Goal: Information Seeking & Learning: Learn about a topic

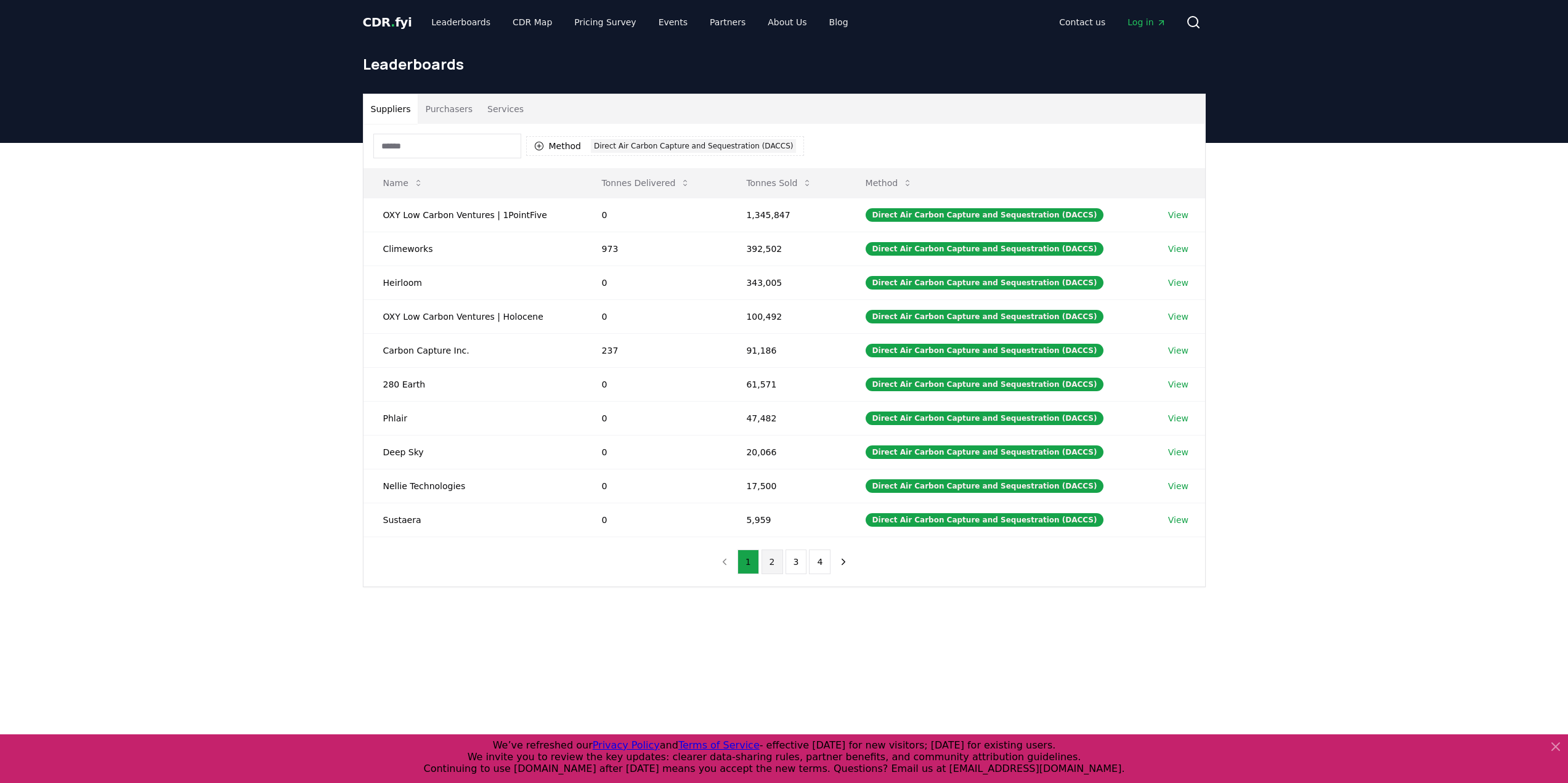
click at [766, 565] on button "2" at bounding box center [772, 562] width 22 height 25
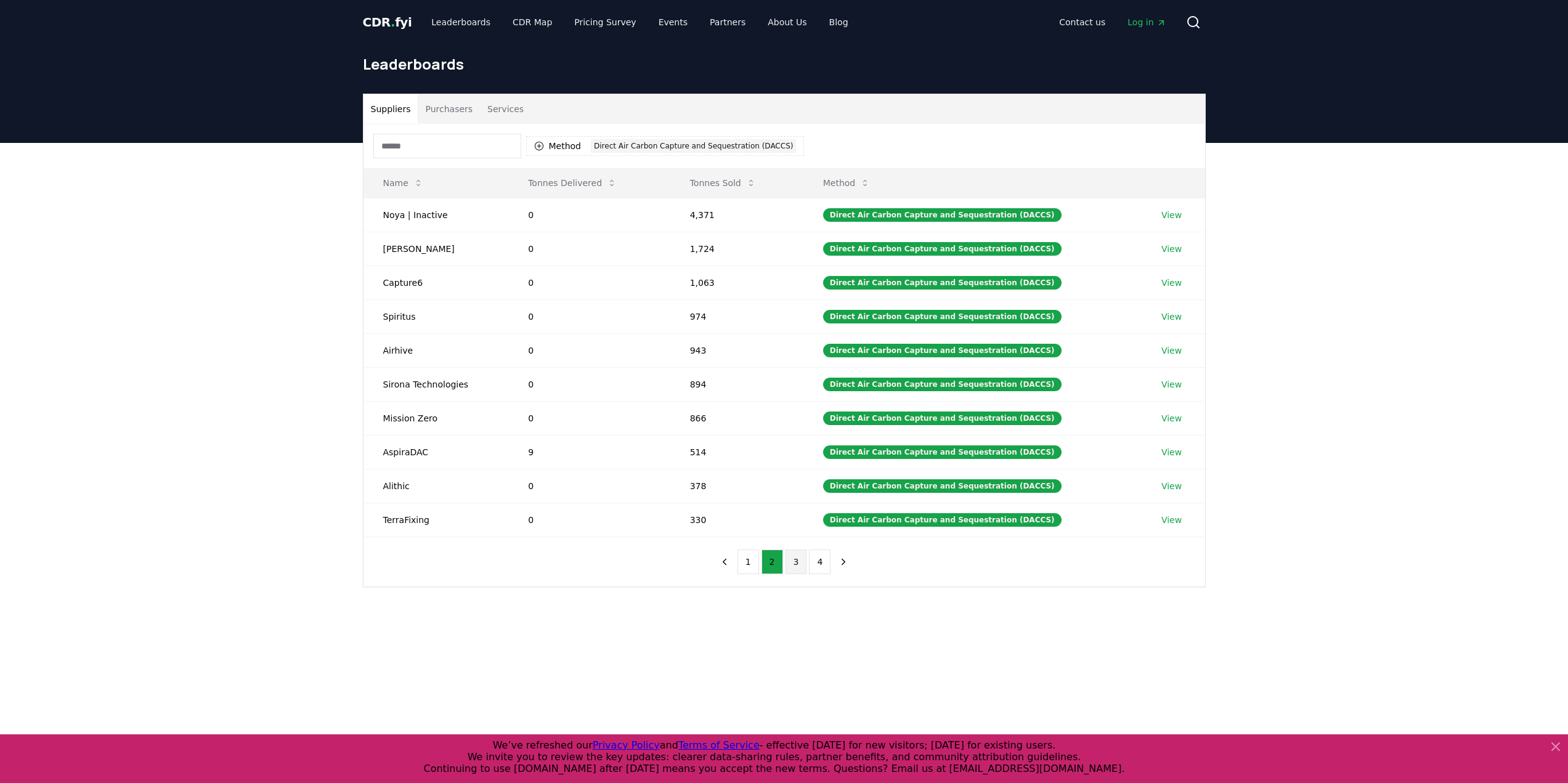
click at [791, 563] on button "3" at bounding box center [796, 562] width 22 height 25
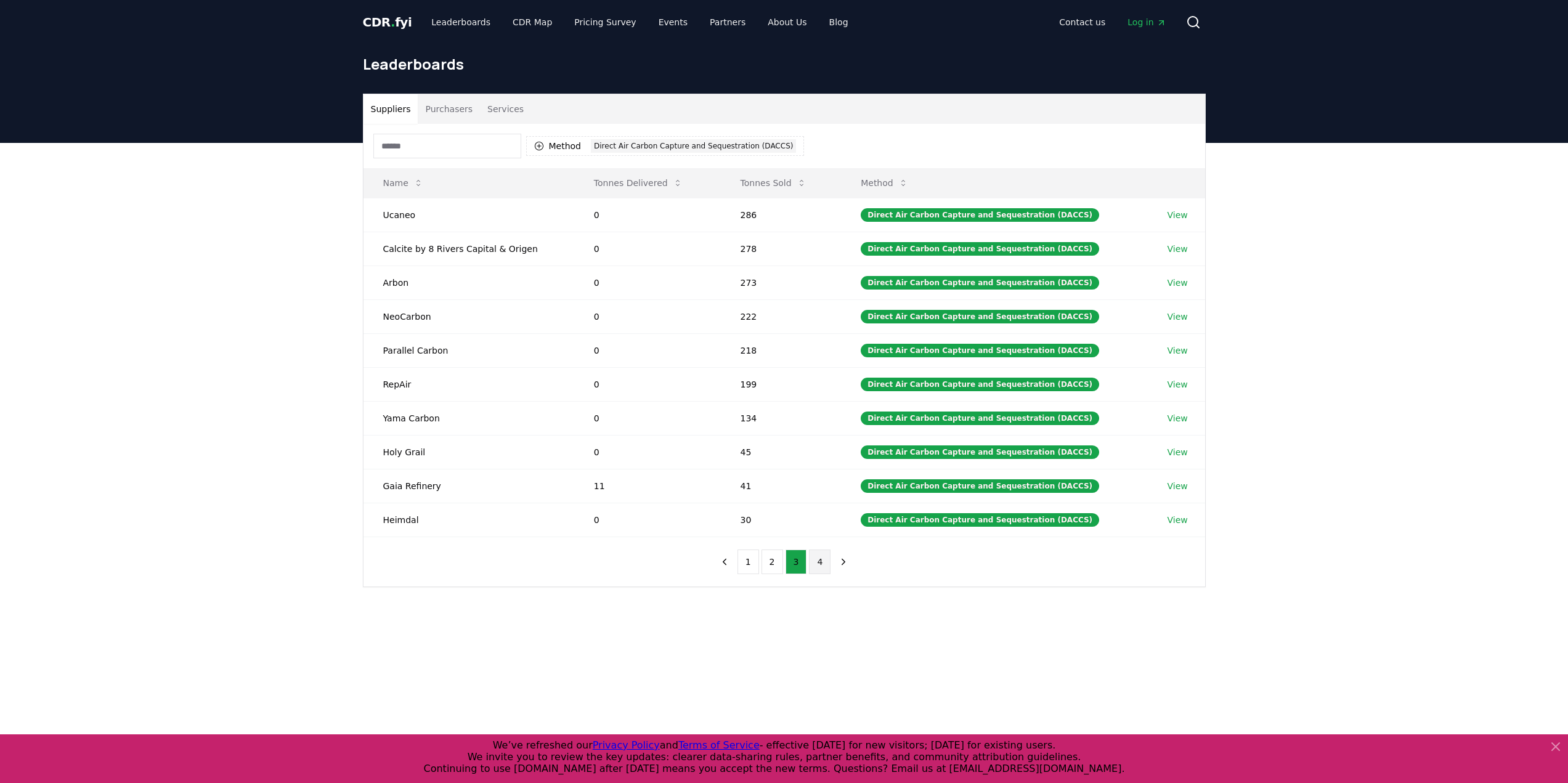
click at [821, 571] on button "4" at bounding box center [820, 562] width 22 height 25
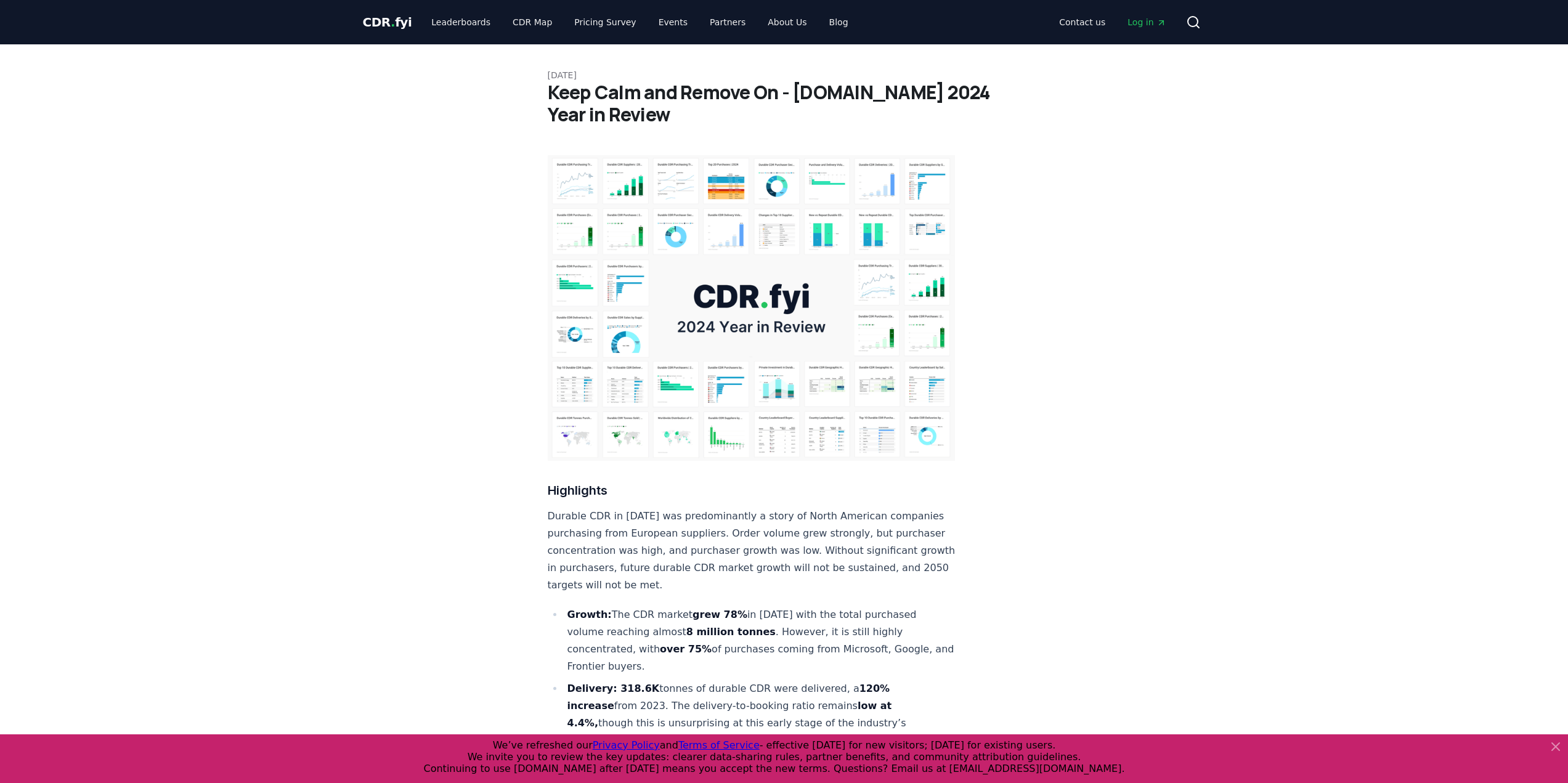
scroll to position [7000, 0]
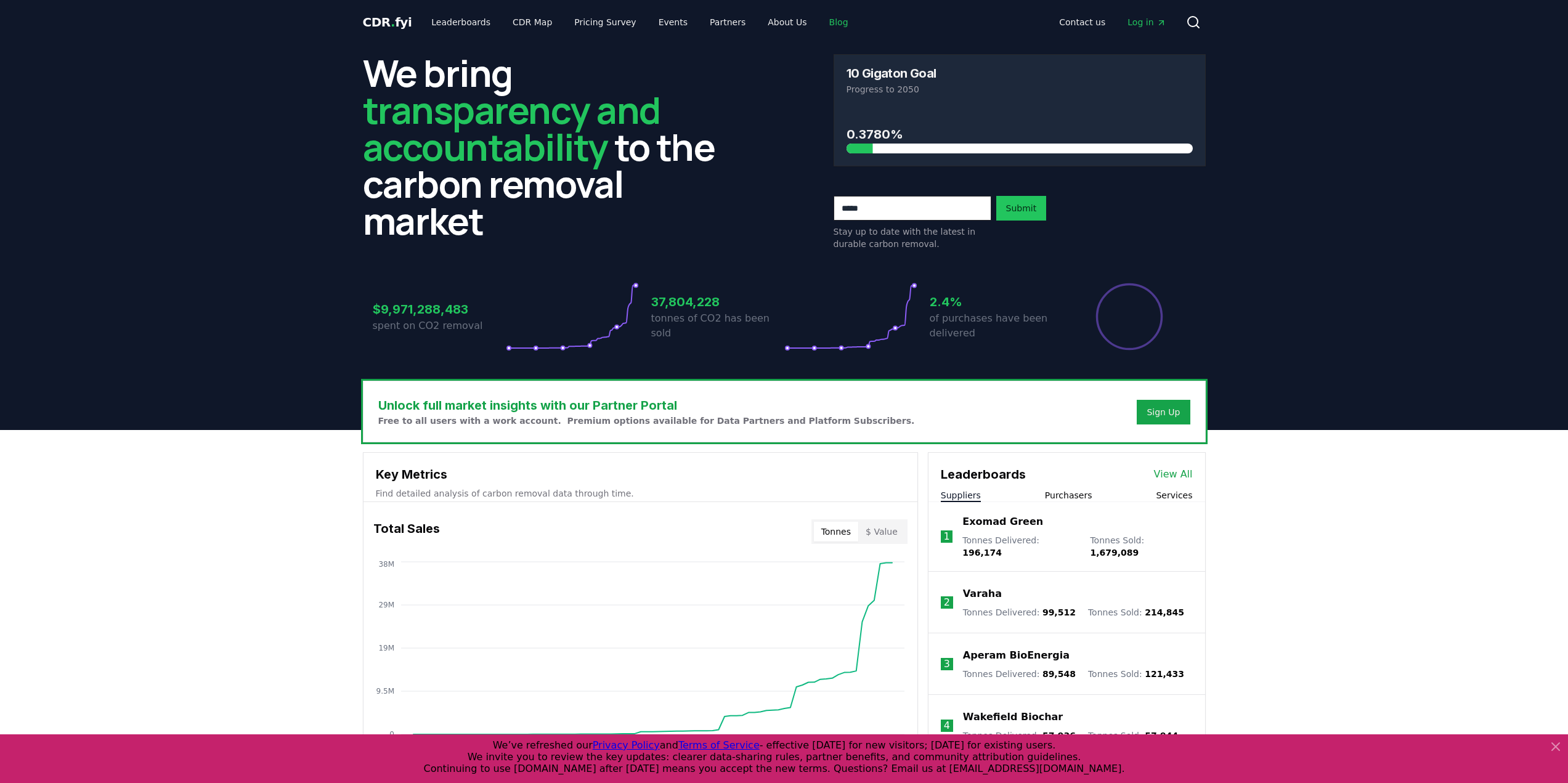
click at [822, 22] on link "Blog" at bounding box center [839, 22] width 39 height 22
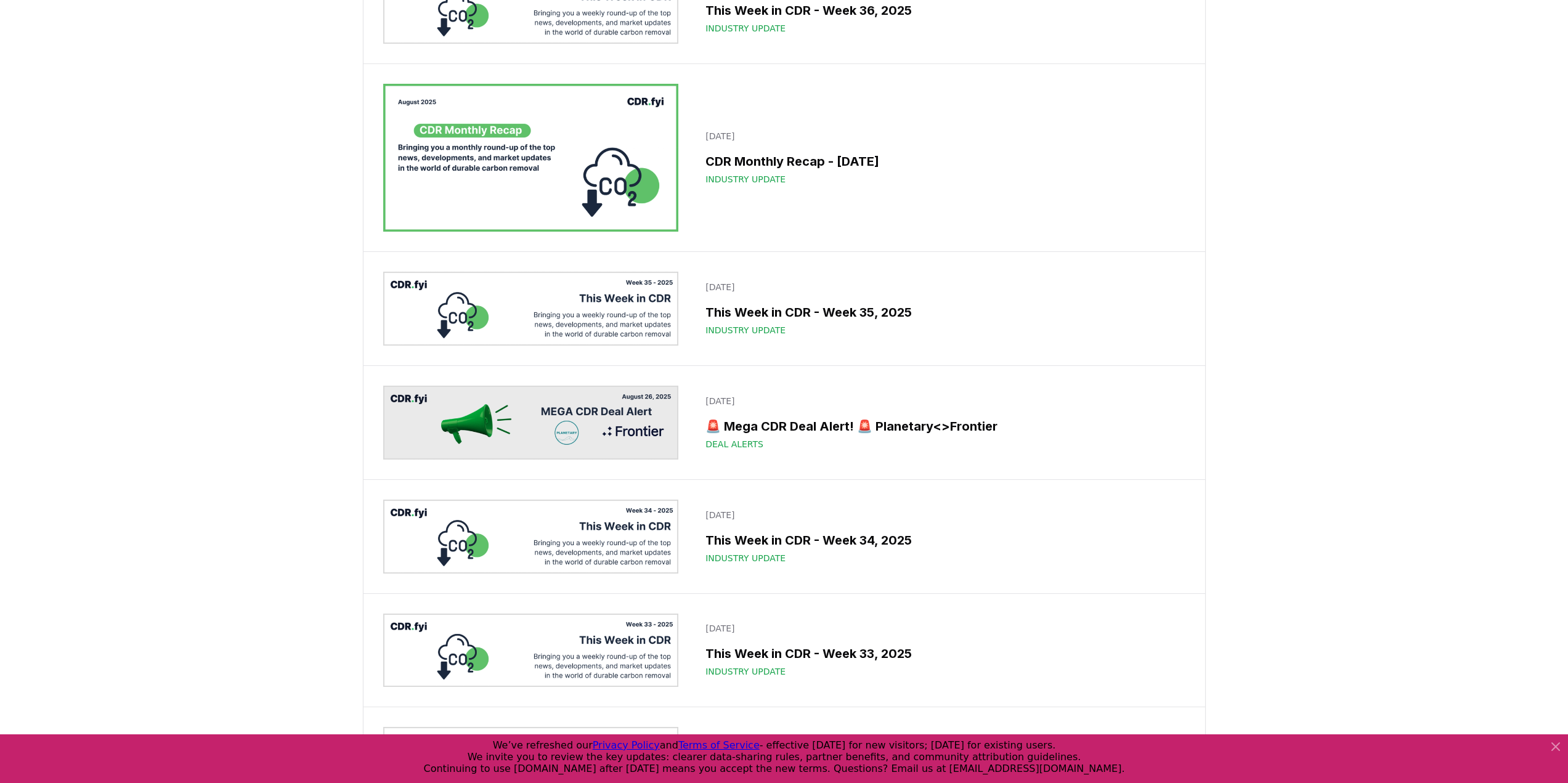
scroll to position [493, 0]
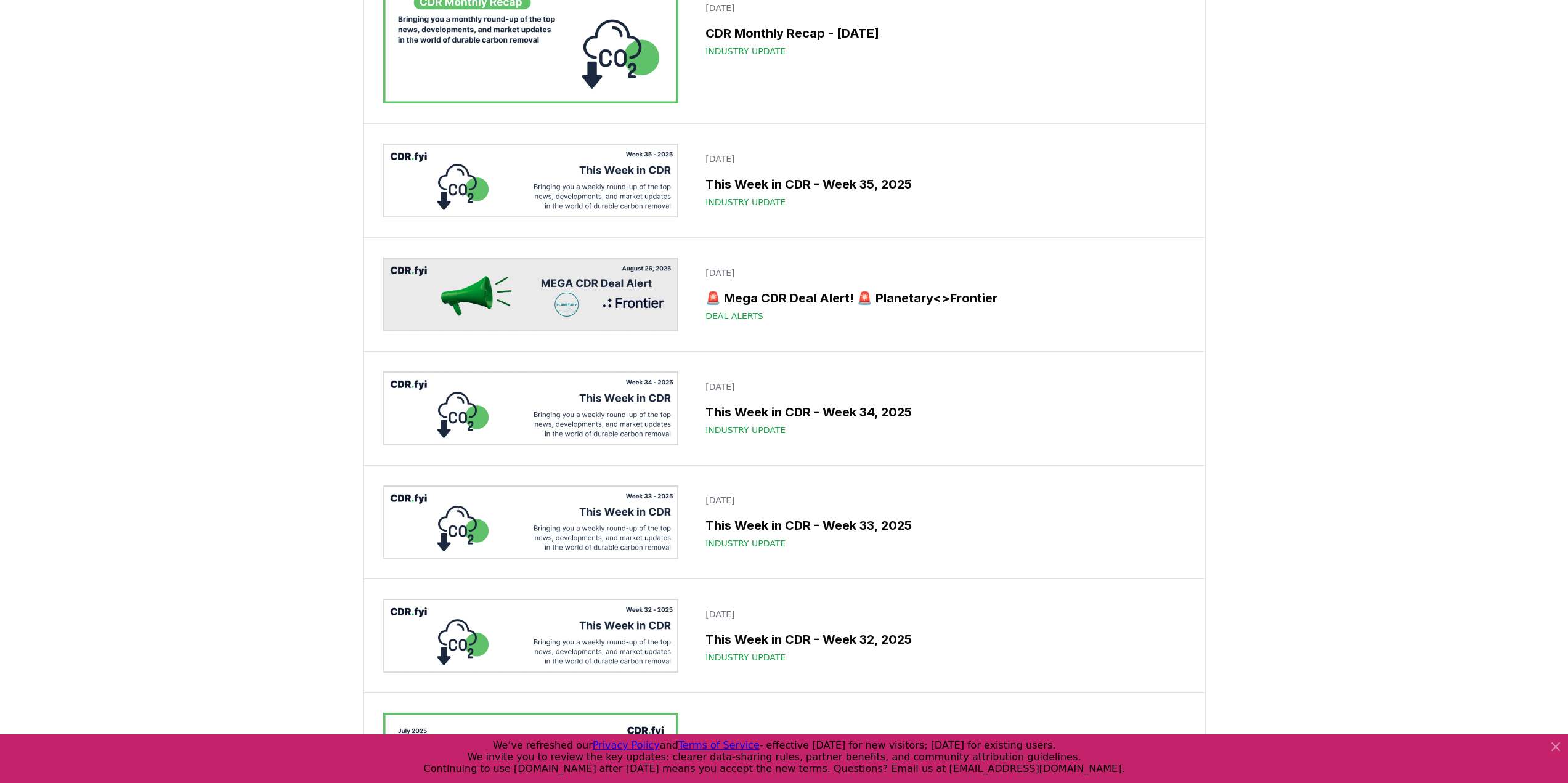
click at [627, 103] on img at bounding box center [531, 29] width 296 height 147
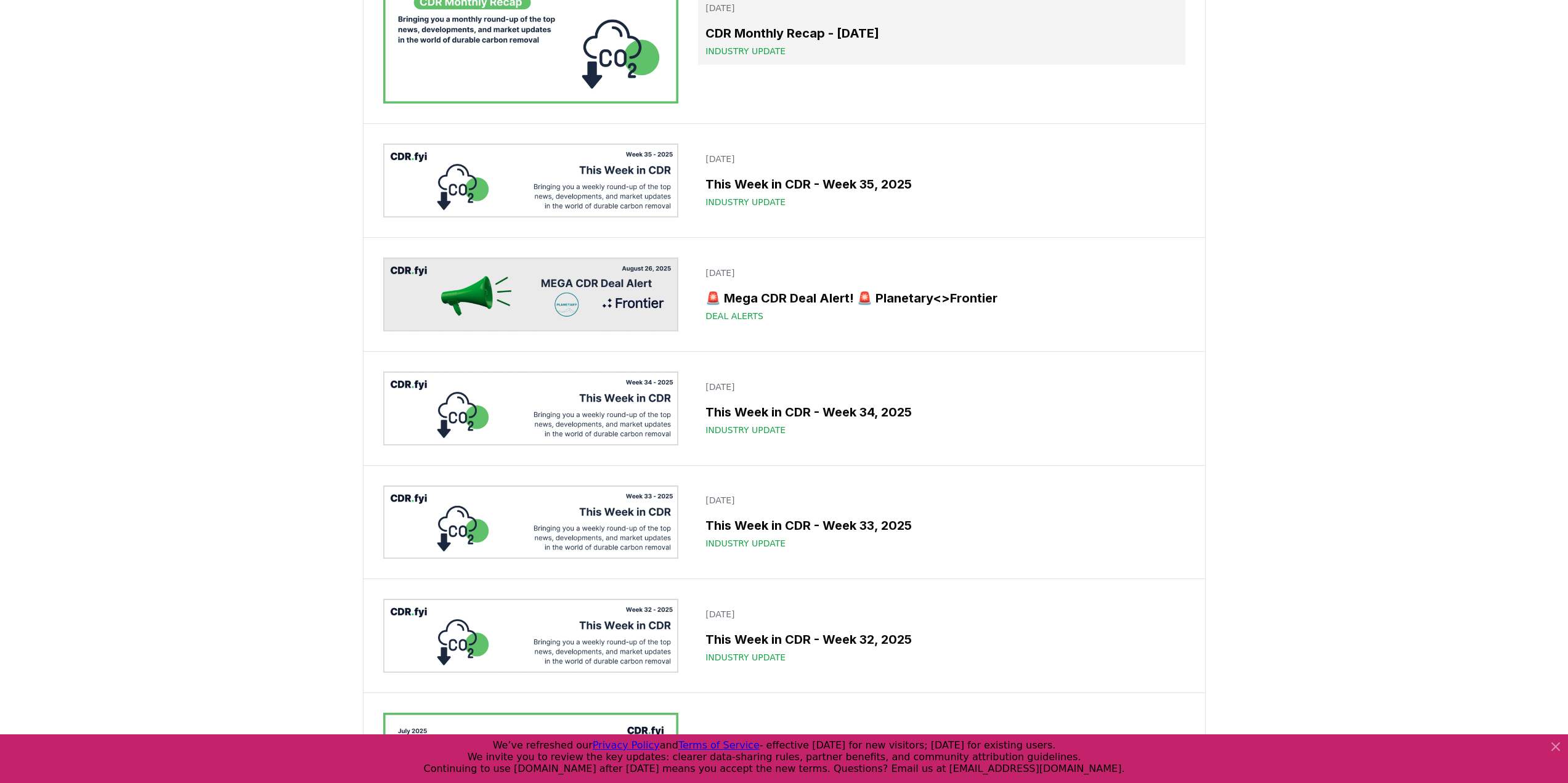
click at [767, 42] on h3 "CDR Monthly Recap - [DATE]" at bounding box center [941, 33] width 472 height 18
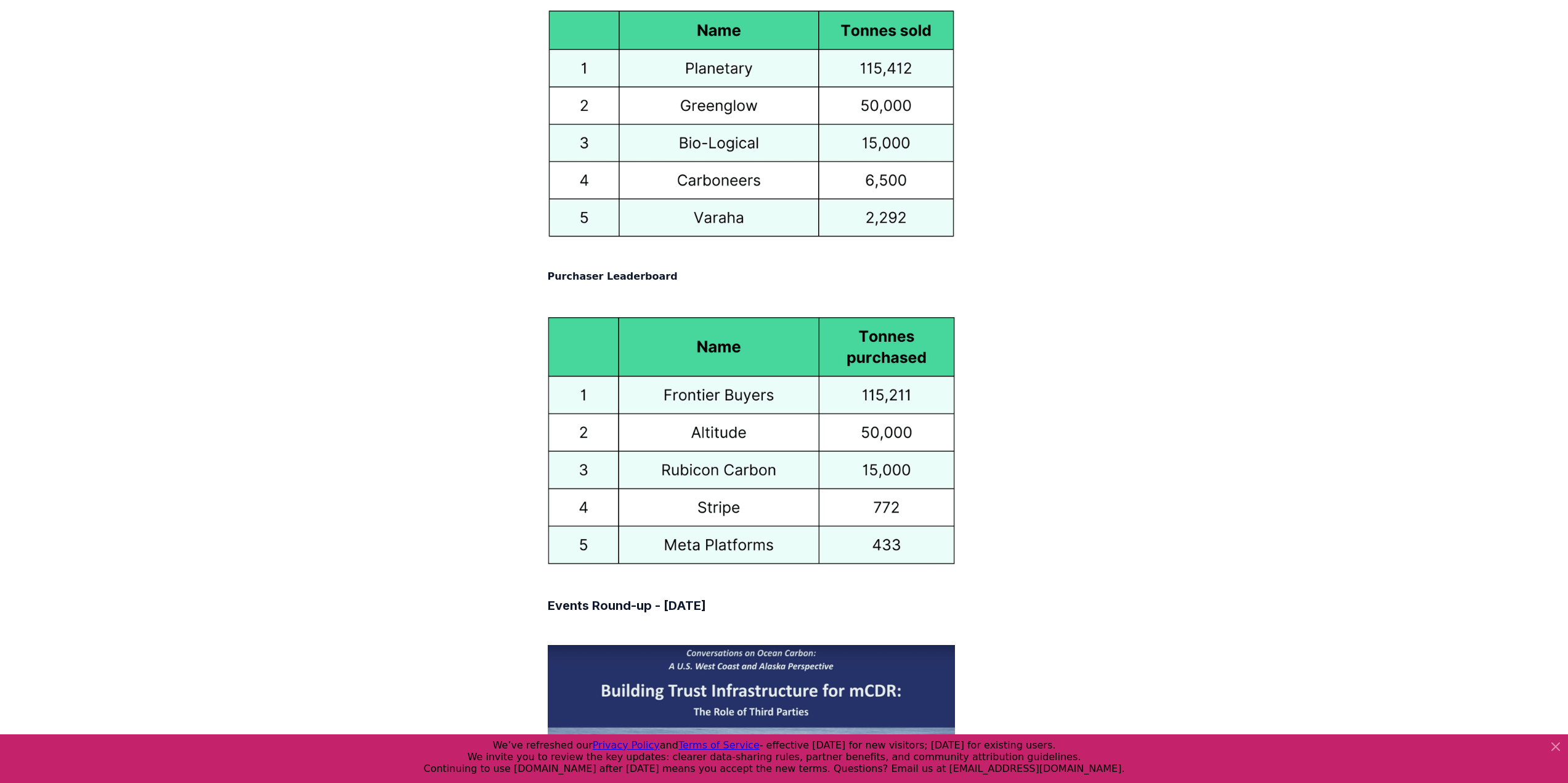
scroll to position [6736, 0]
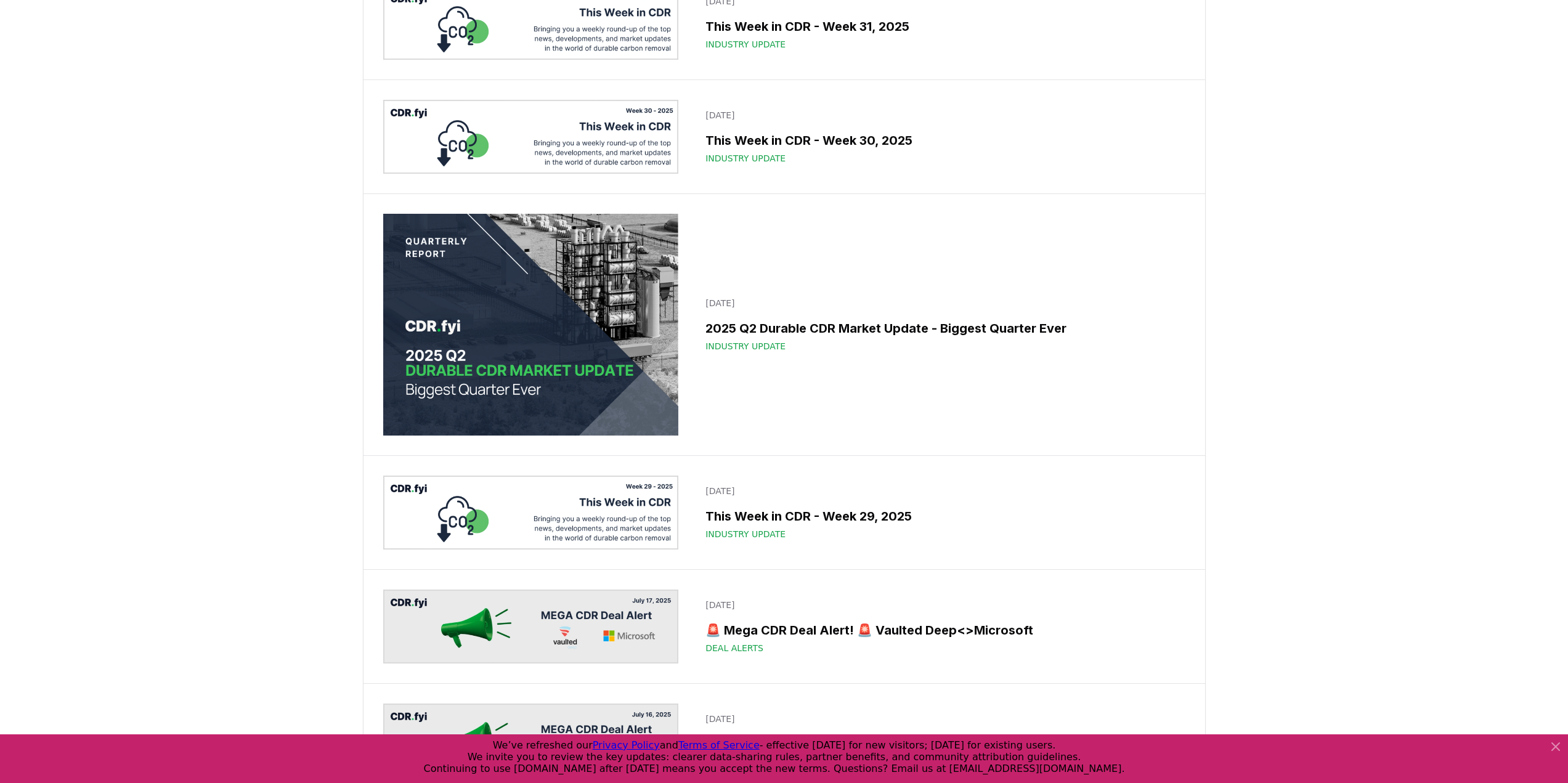
scroll to position [1479, 0]
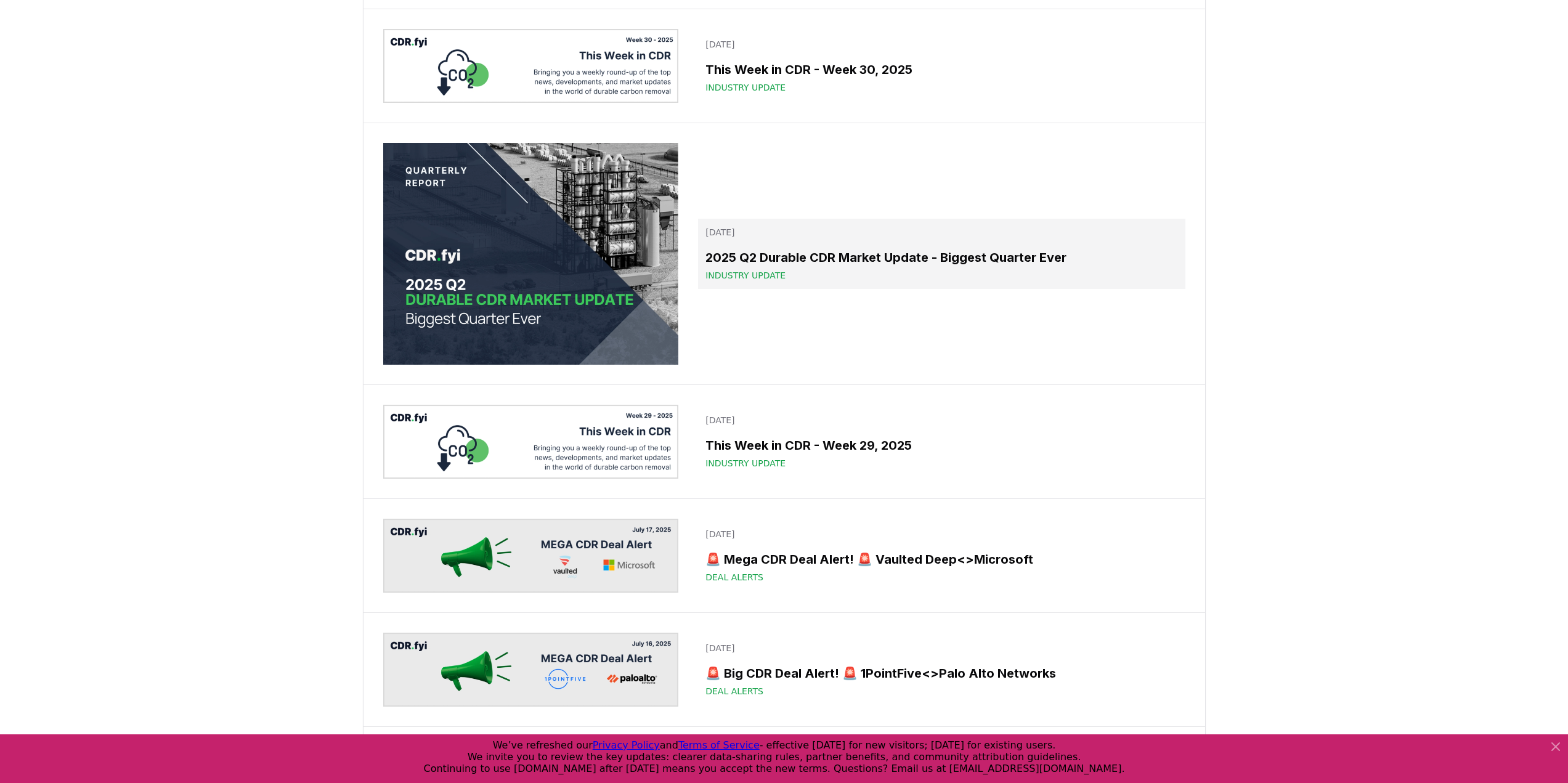
click at [753, 282] on div "2025 Q2 Durable CDR Market Update - Biggest Quarter Ever Industry Update" at bounding box center [941, 265] width 472 height 33
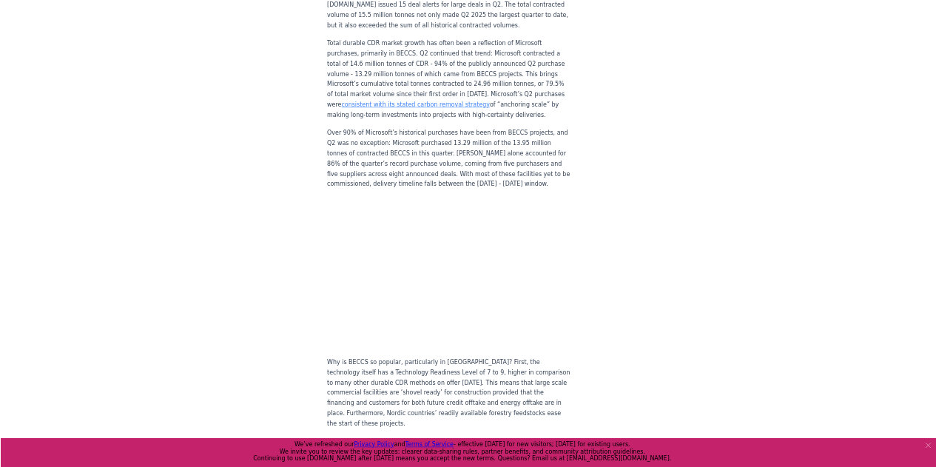
scroll to position [1331, 0]
